Goal: Task Accomplishment & Management: Manage account settings

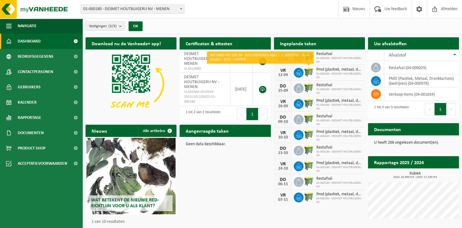
click at [310, 72] on img at bounding box center [309, 72] width 10 height 10
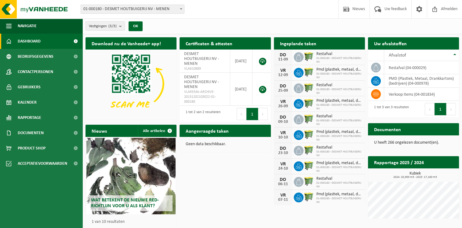
click at [301, 72] on icon at bounding box center [299, 73] width 6 height 6
click at [299, 73] on icon at bounding box center [299, 74] width 2 height 3
click at [42, 102] on link "Kalender" at bounding box center [41, 102] width 83 height 15
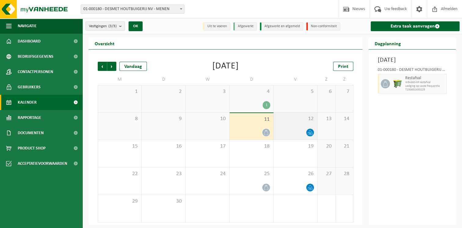
click at [311, 134] on icon at bounding box center [310, 134] width 1 height 2
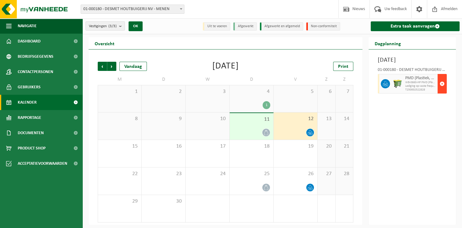
click at [443, 90] on span "button" at bounding box center [442, 84] width 5 height 12
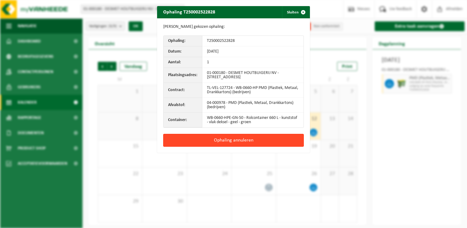
click at [232, 139] on button "Ophaling annuleren" at bounding box center [233, 140] width 141 height 13
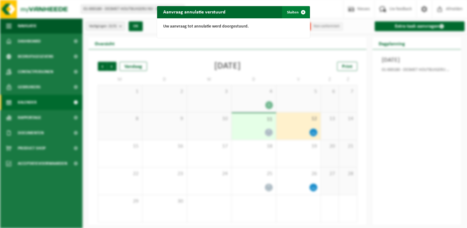
click at [292, 12] on button "Sluiten" at bounding box center [295, 12] width 27 height 12
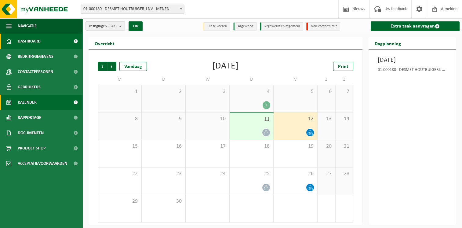
click at [38, 43] on span "Dashboard" at bounding box center [29, 41] width 23 height 15
